Goal: Entertainment & Leisure: Consume media (video, audio)

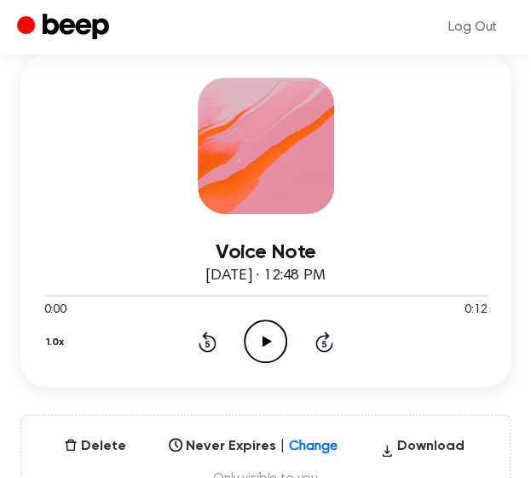
scroll to position [147, 0]
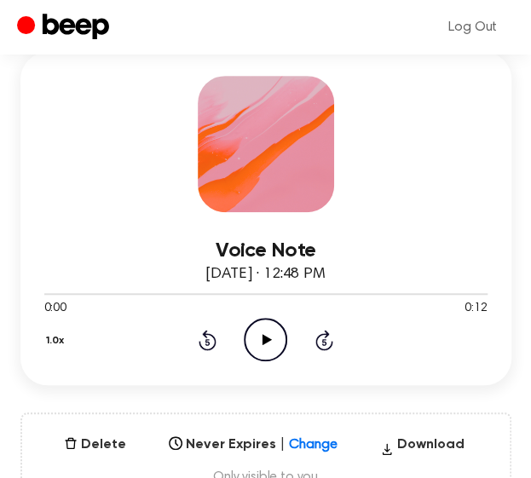
click at [265, 349] on icon "Play Audio" at bounding box center [265, 339] width 43 height 43
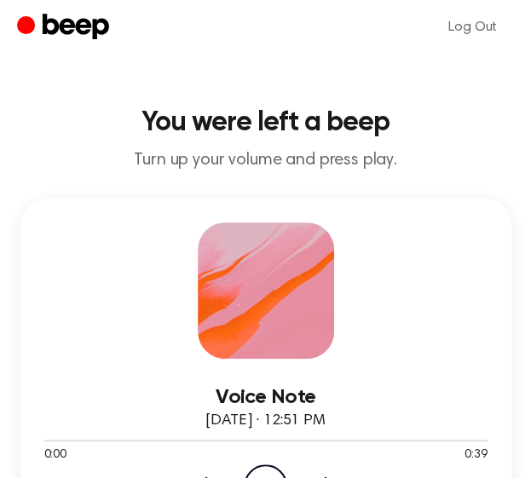
click at [360, 158] on p "Turn up your volume and press play." at bounding box center [265, 160] width 503 height 21
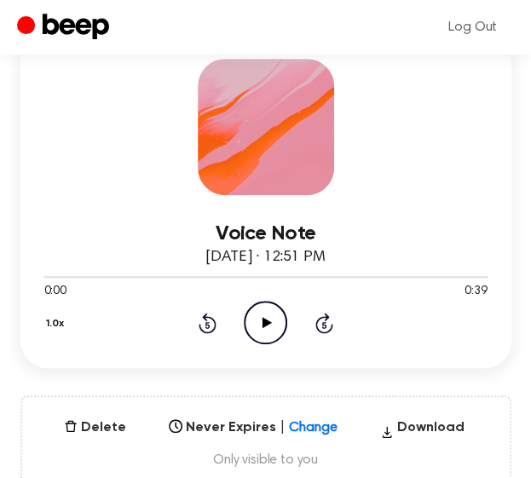
scroll to position [165, 0]
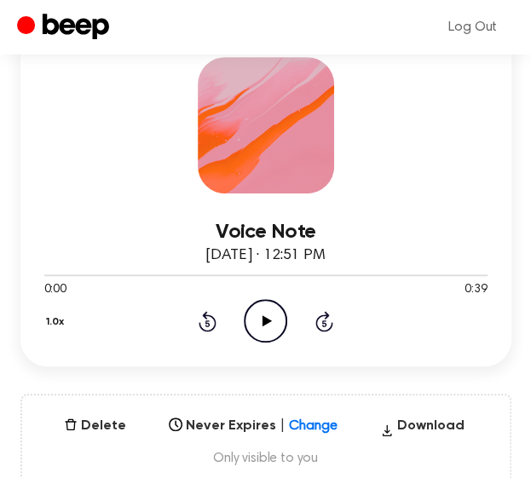
click at [277, 306] on icon "Play Audio" at bounding box center [265, 320] width 43 height 43
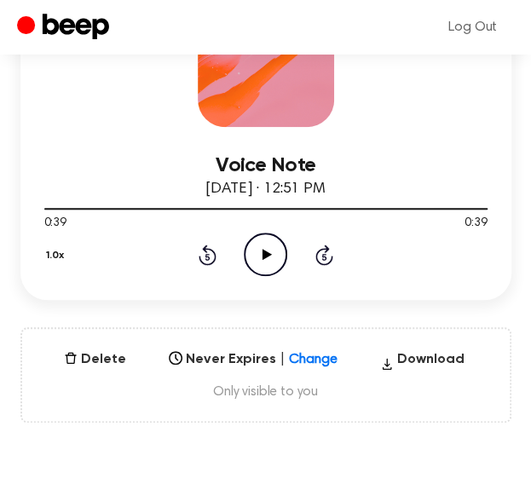
scroll to position [237, 0]
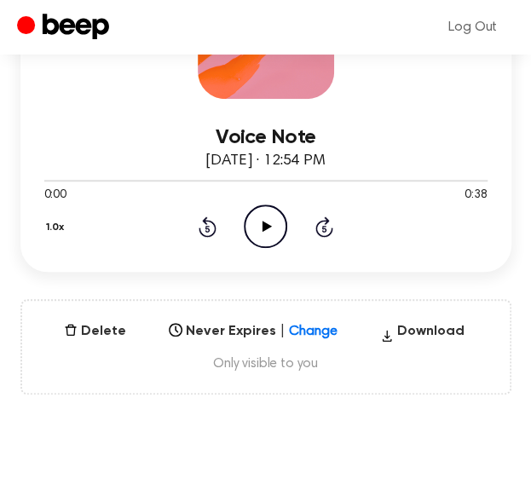
scroll to position [262, 0]
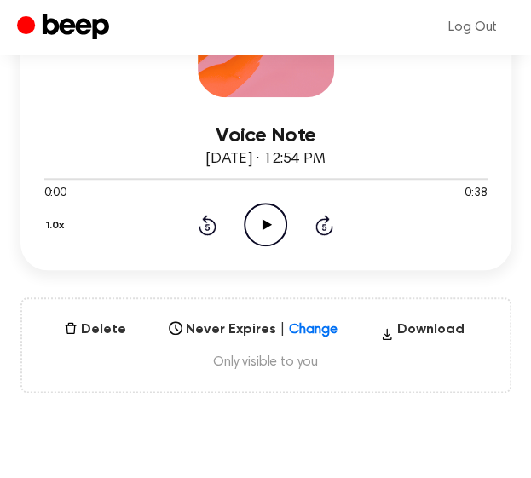
click at [267, 231] on icon "Play Audio" at bounding box center [265, 224] width 43 height 43
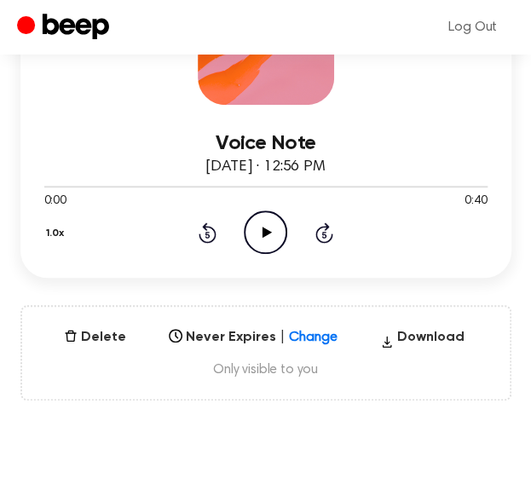
scroll to position [255, 0]
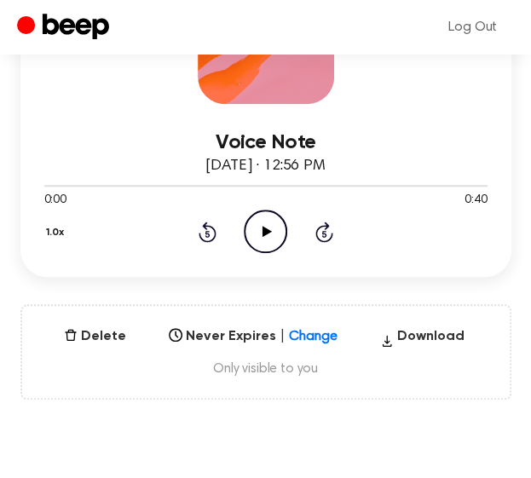
click at [272, 245] on icon "Play Audio" at bounding box center [265, 231] width 43 height 43
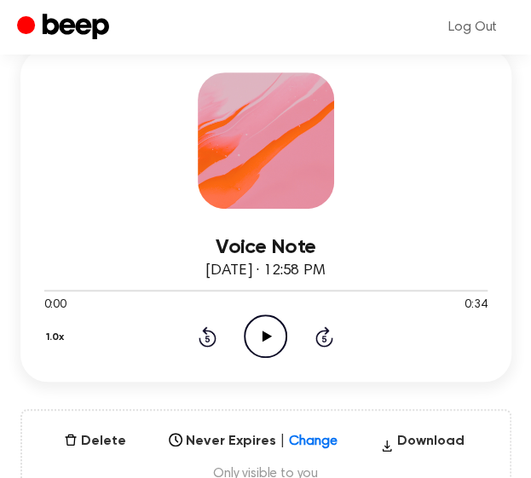
scroll to position [151, 0]
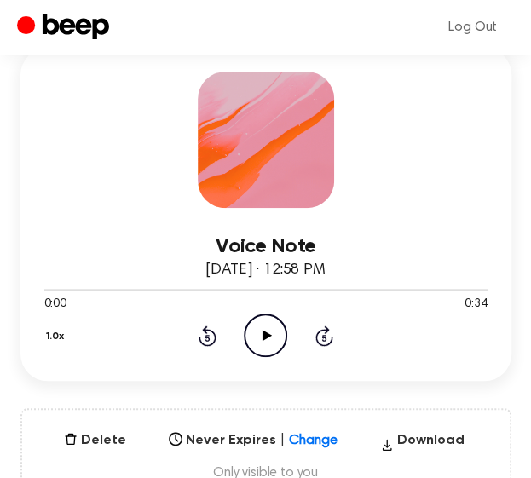
click at [274, 327] on icon "Play Audio" at bounding box center [265, 334] width 43 height 43
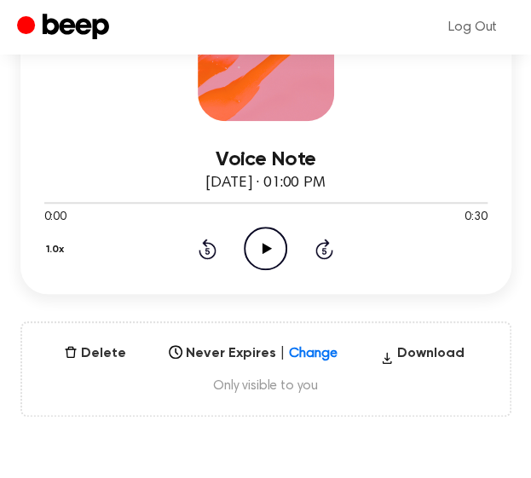
scroll to position [239, 0]
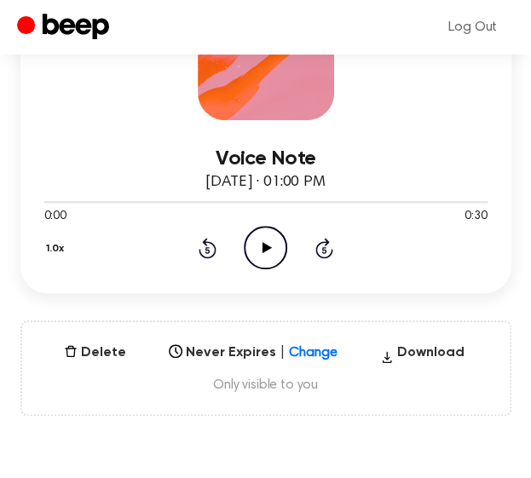
click at [276, 244] on icon "Play Audio" at bounding box center [265, 247] width 43 height 43
